Goal: Book appointment/travel/reservation

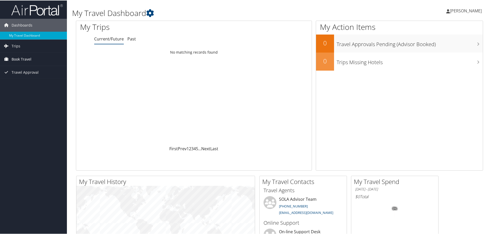
click at [18, 59] on span "Book Travel" at bounding box center [22, 58] width 20 height 13
click at [32, 88] on link "Book/Manage Online Trips" at bounding box center [33, 84] width 67 height 8
click at [424, 118] on div "My Action Items 0 Travel Approvals Pending (Advisor Booked) 0 Trips Missing Hot…" at bounding box center [399, 95] width 167 height 150
